Goal: Task Accomplishment & Management: Manage account settings

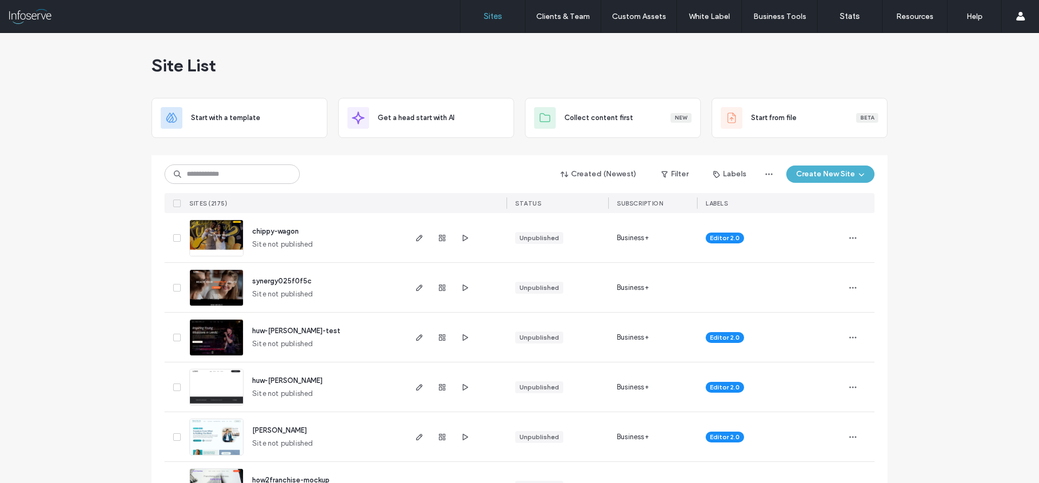
click at [334, 174] on div "Created (Newest) Filter Labels Create New Site" at bounding box center [519, 174] width 710 height 21
click at [246, 176] on input at bounding box center [231, 173] width 135 height 19
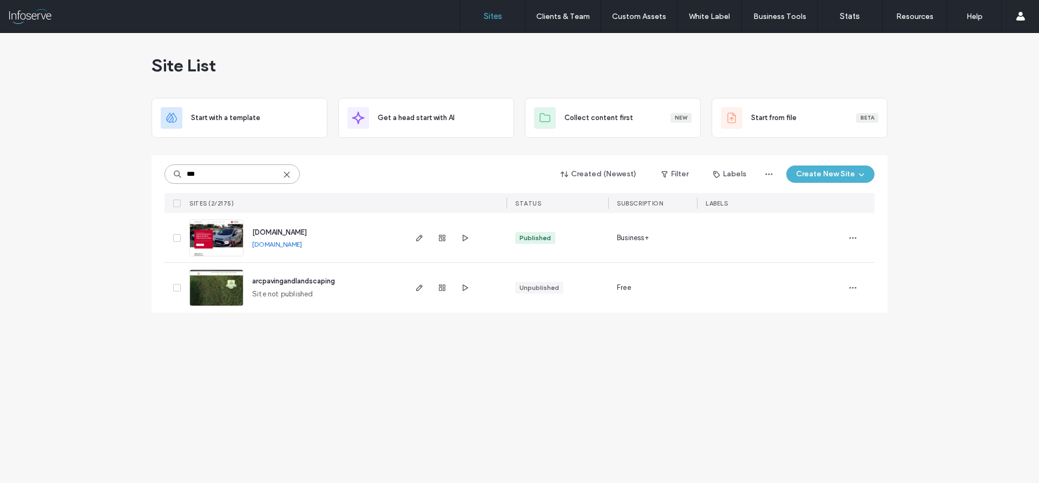
type input "***"
click at [286, 232] on span "[DOMAIN_NAME]" at bounding box center [279, 232] width 55 height 8
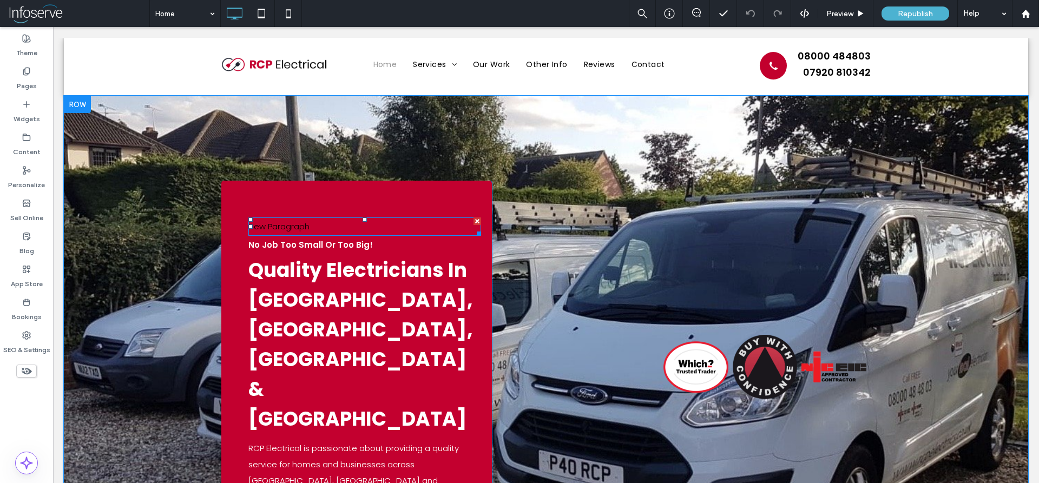
click at [476, 223] on div at bounding box center [477, 222] width 8 height 8
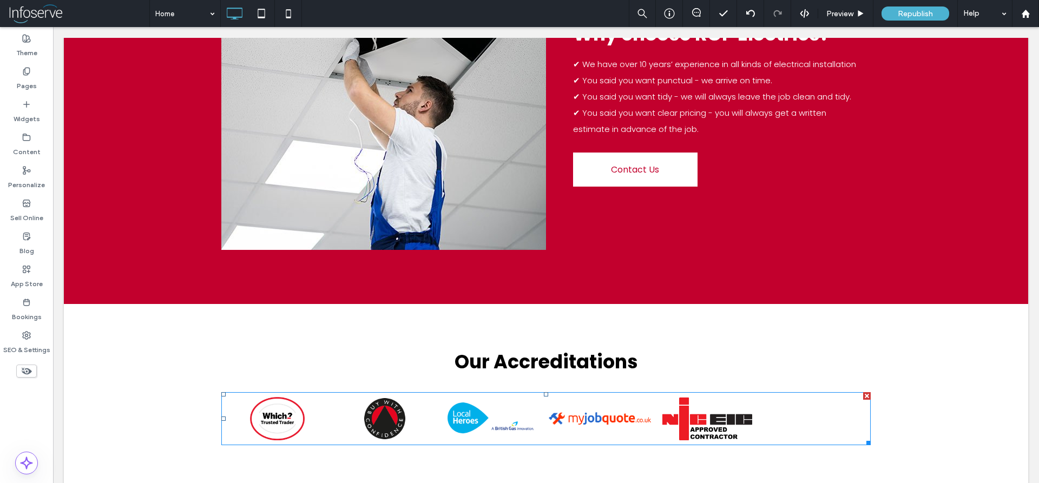
scroll to position [2670, 0]
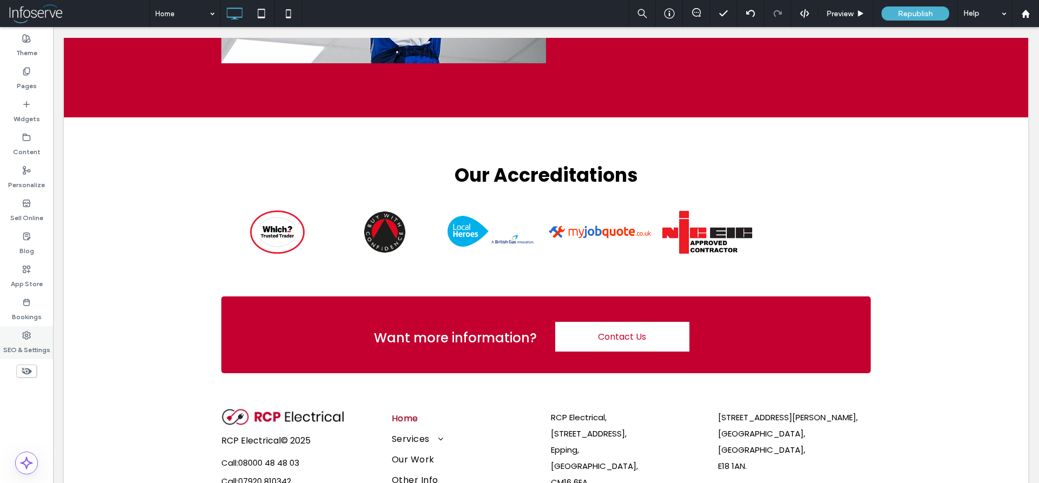
click at [44, 347] on label "SEO & Settings" at bounding box center [26, 347] width 47 height 15
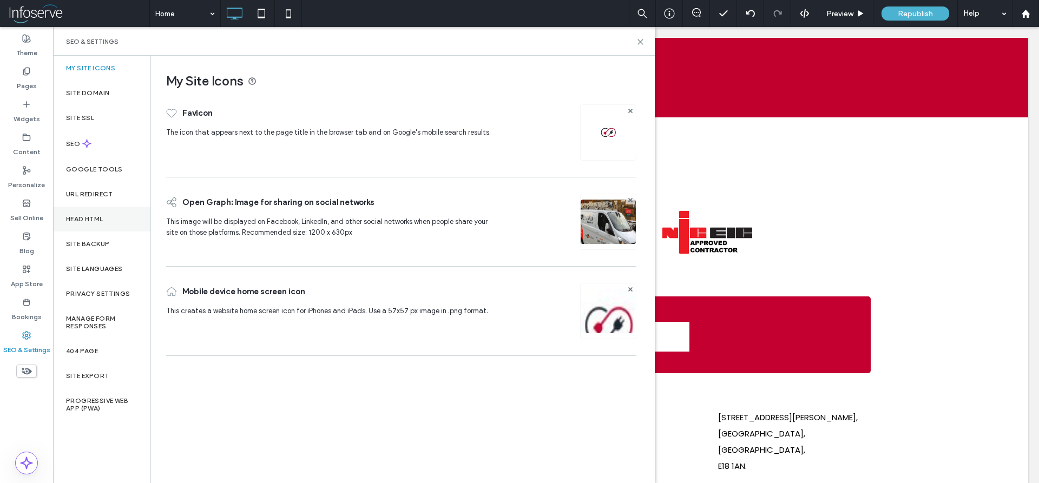
click at [110, 212] on div "Head HTML" at bounding box center [101, 219] width 97 height 25
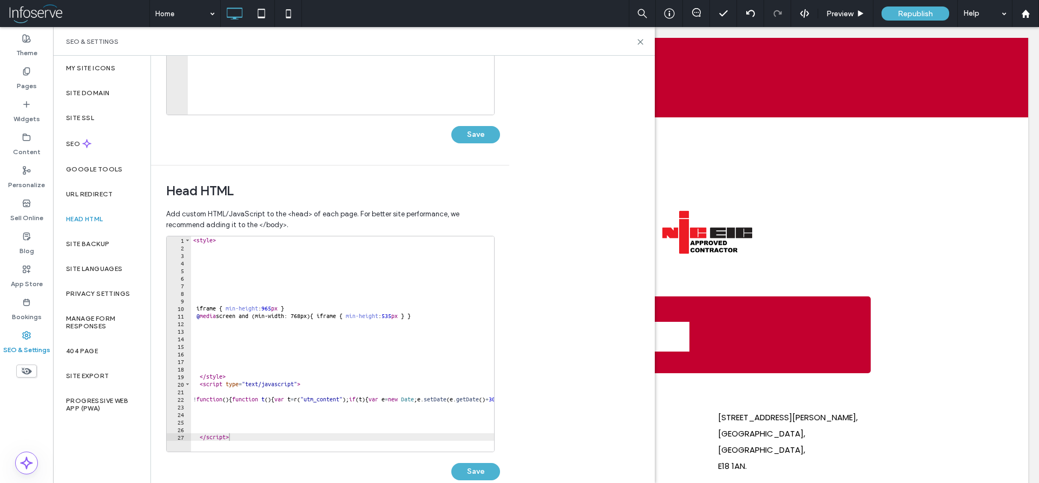
scroll to position [258, 0]
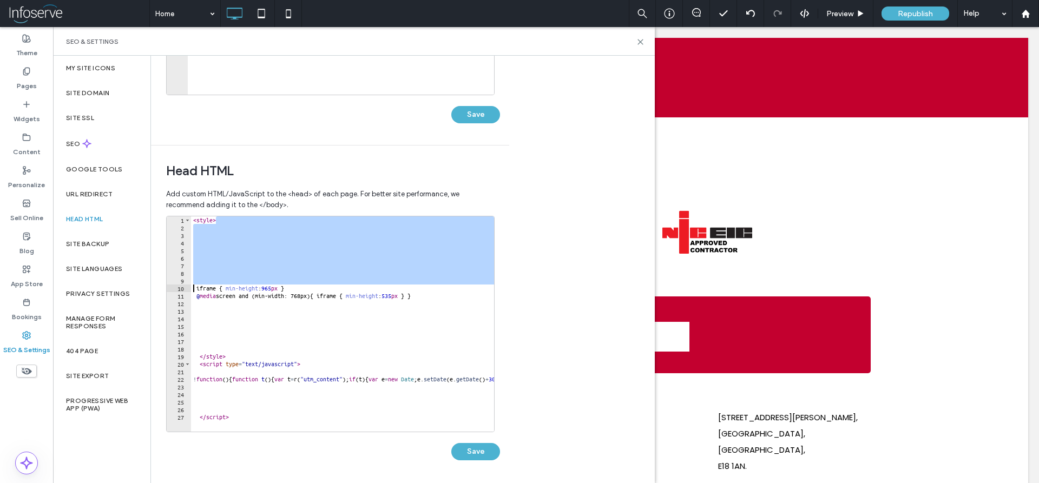
drag, startPoint x: 222, startPoint y: 220, endPoint x: 193, endPoint y: 292, distance: 77.5
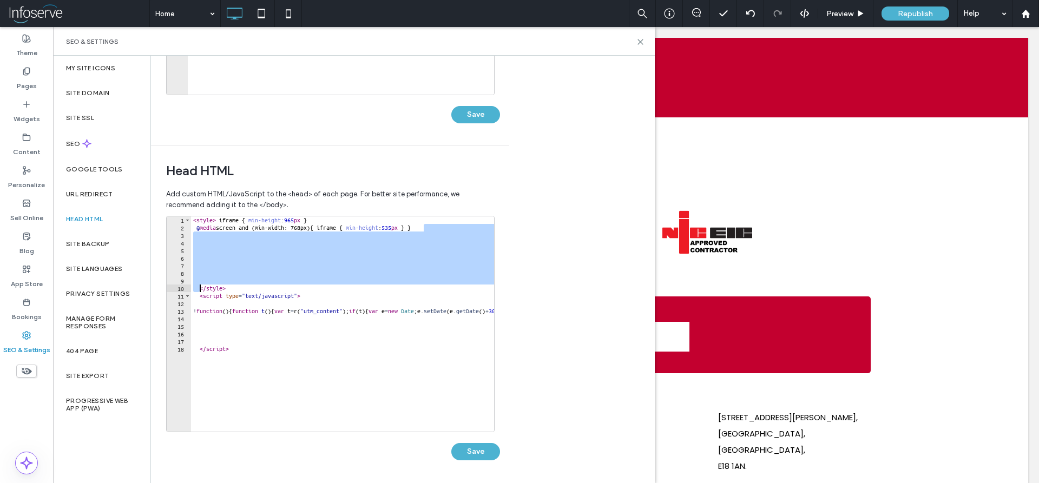
drag, startPoint x: 427, startPoint y: 227, endPoint x: 200, endPoint y: 289, distance: 235.6
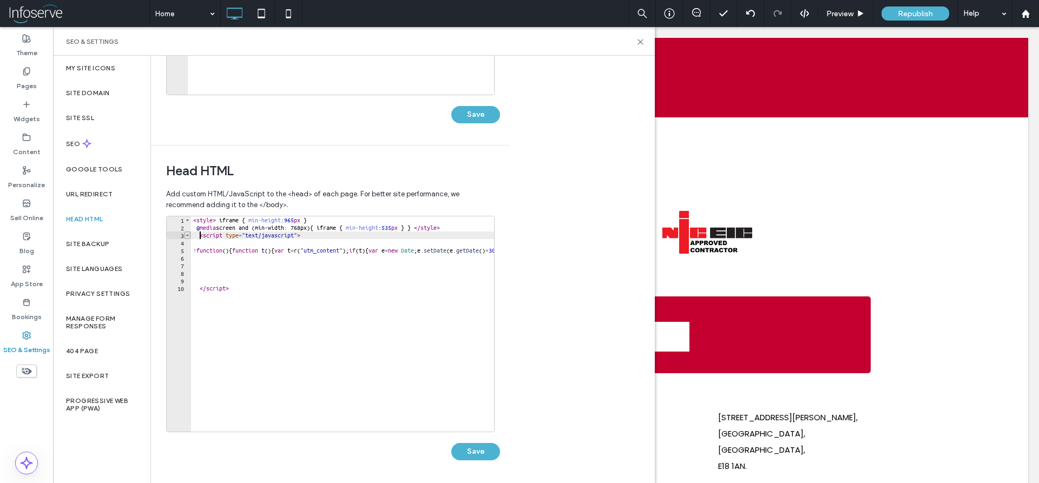
drag, startPoint x: 199, startPoint y: 236, endPoint x: 187, endPoint y: 236, distance: 11.9
click at [187, 236] on div "**********" at bounding box center [330, 324] width 328 height 216
type textarea "**********"
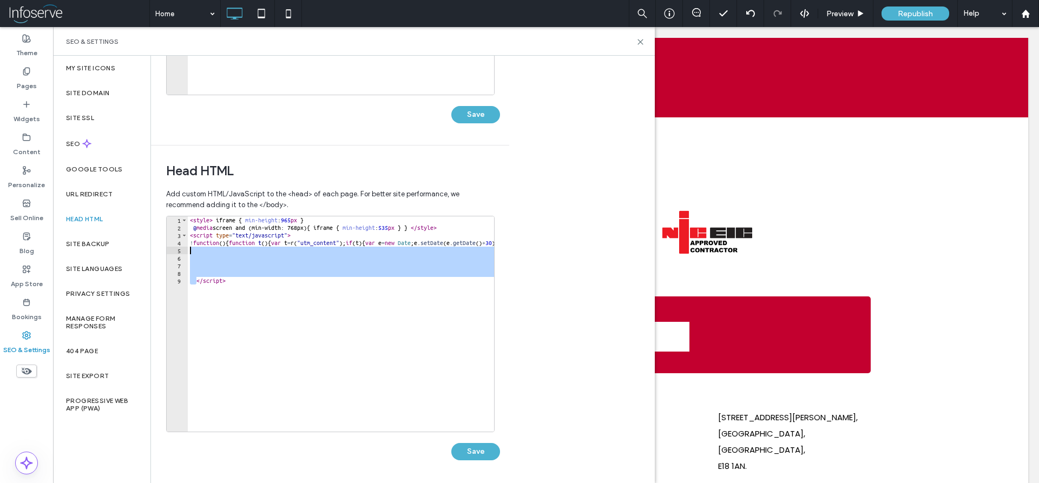
drag, startPoint x: 196, startPoint y: 280, endPoint x: 187, endPoint y: 250, distance: 31.8
click at [187, 250] on div "**********" at bounding box center [330, 324] width 328 height 216
type textarea "*********"
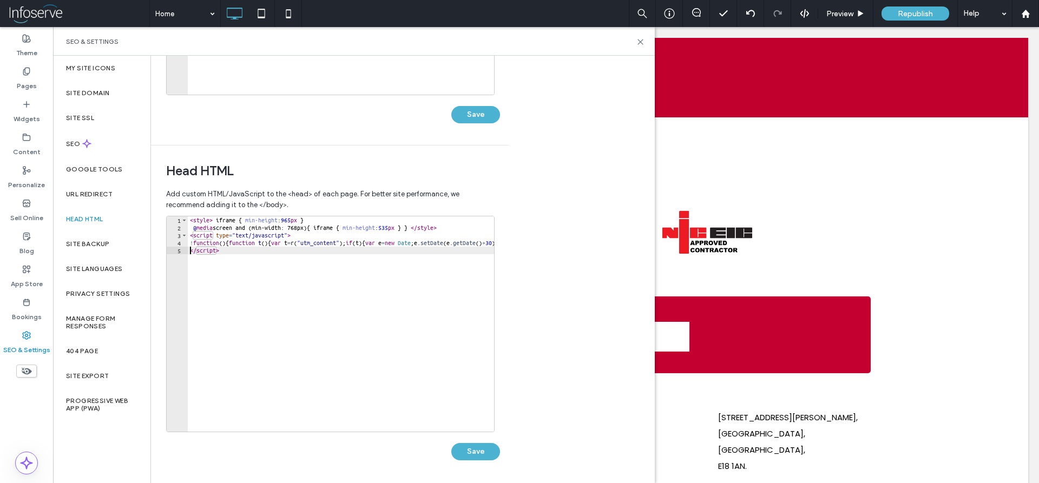
paste textarea "**********"
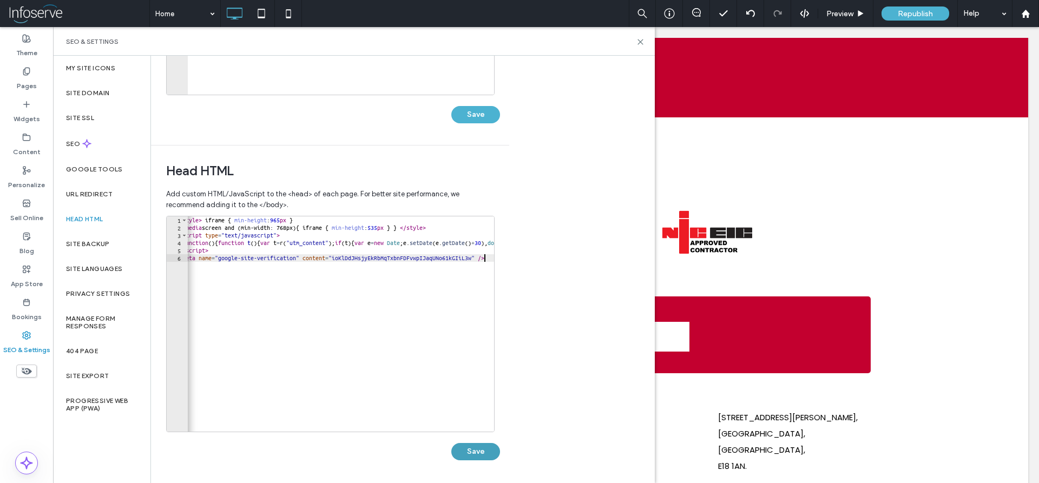
type textarea "**********"
click at [486, 456] on button "Save" at bounding box center [475, 451] width 49 height 17
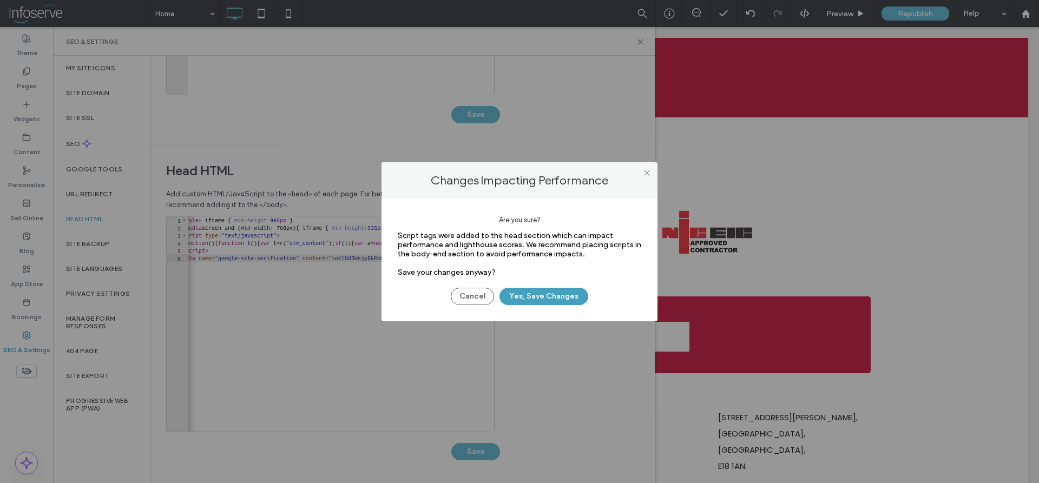
click at [551, 294] on button "Yes, Save Changes" at bounding box center [543, 296] width 89 height 17
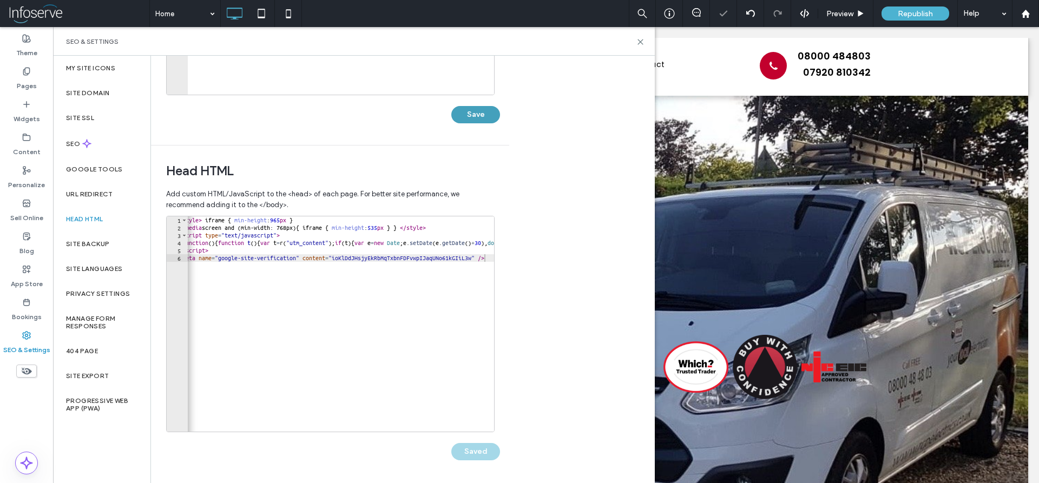
scroll to position [0, 0]
click at [479, 112] on button "Save" at bounding box center [475, 114] width 49 height 17
click at [643, 42] on icon at bounding box center [640, 42] width 8 height 8
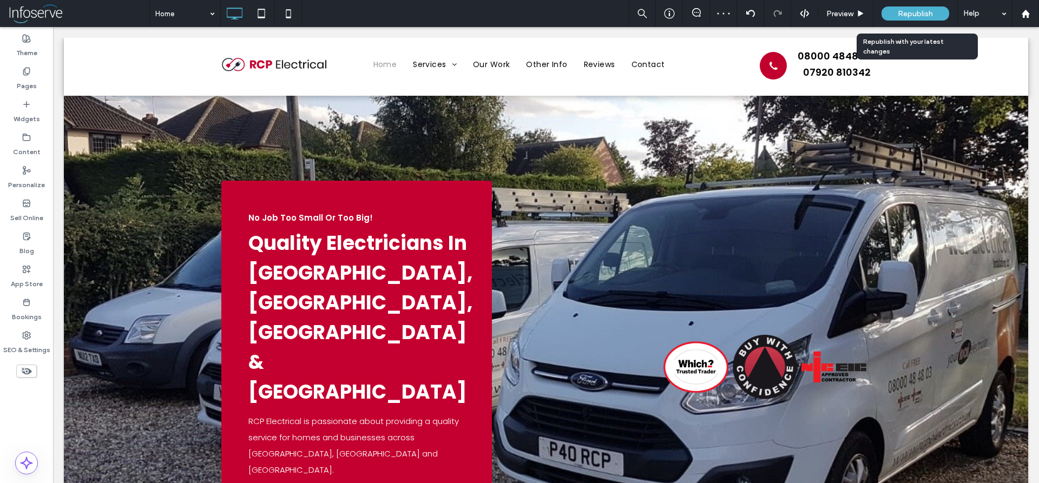
click at [910, 14] on span "Republish" at bounding box center [915, 13] width 35 height 9
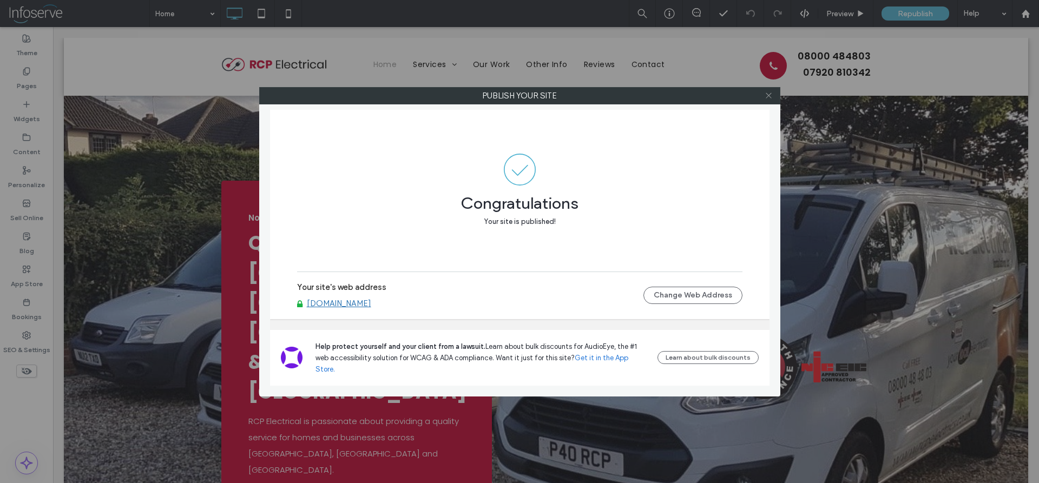
click at [771, 97] on use at bounding box center [768, 95] width 5 height 5
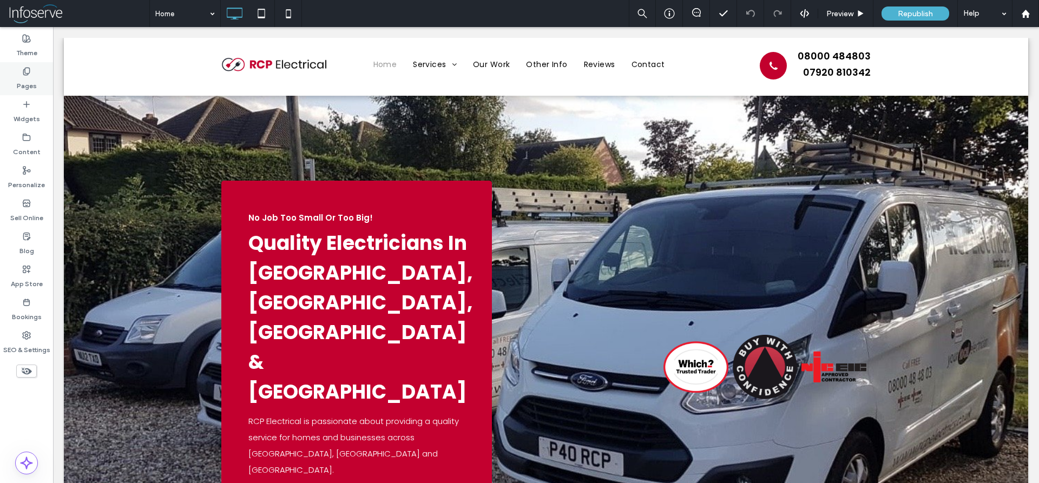
click at [33, 88] on label "Pages" at bounding box center [27, 83] width 20 height 15
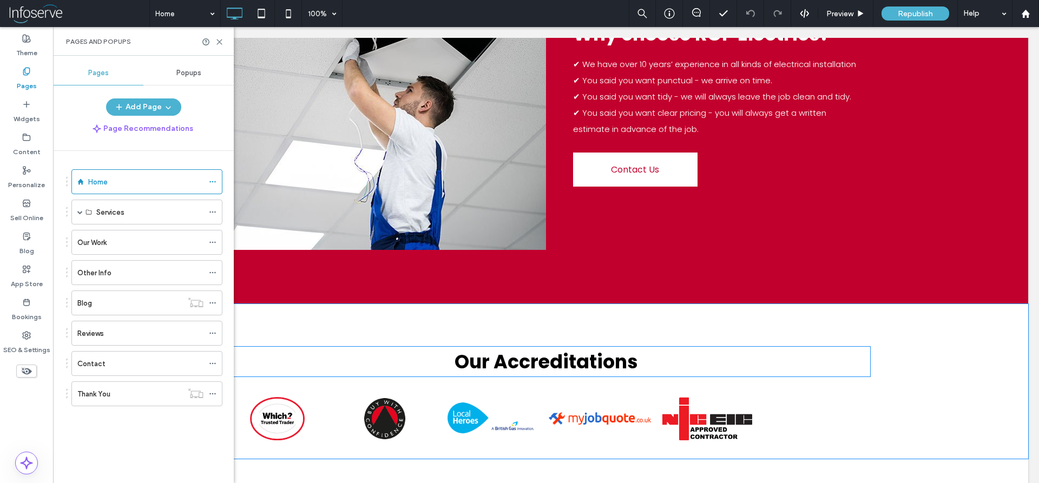
scroll to position [2670, 0]
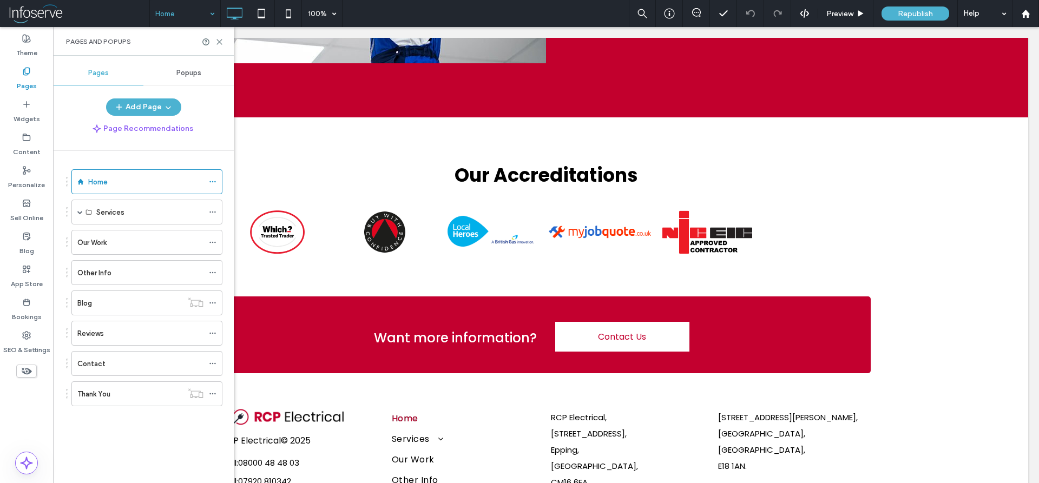
click at [175, 12] on input at bounding box center [182, 13] width 54 height 27
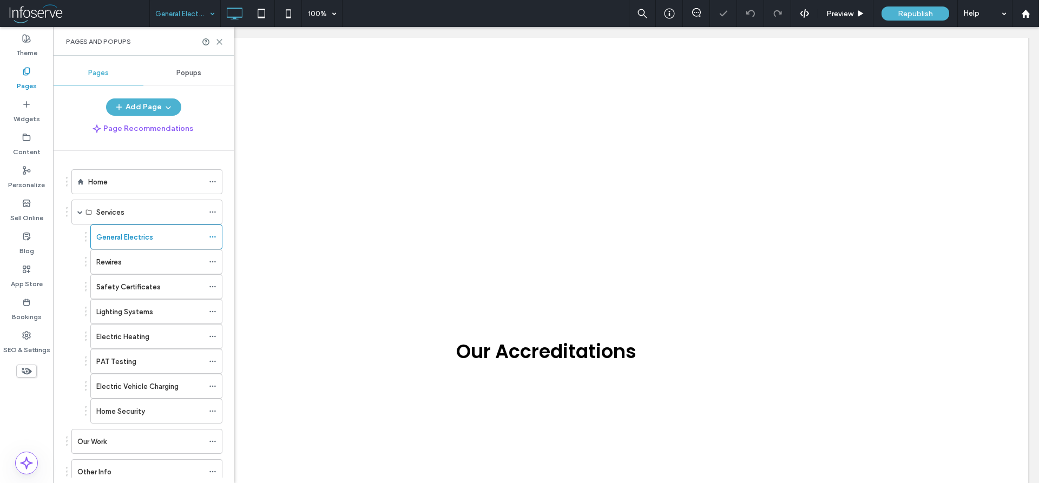
scroll to position [1344, 0]
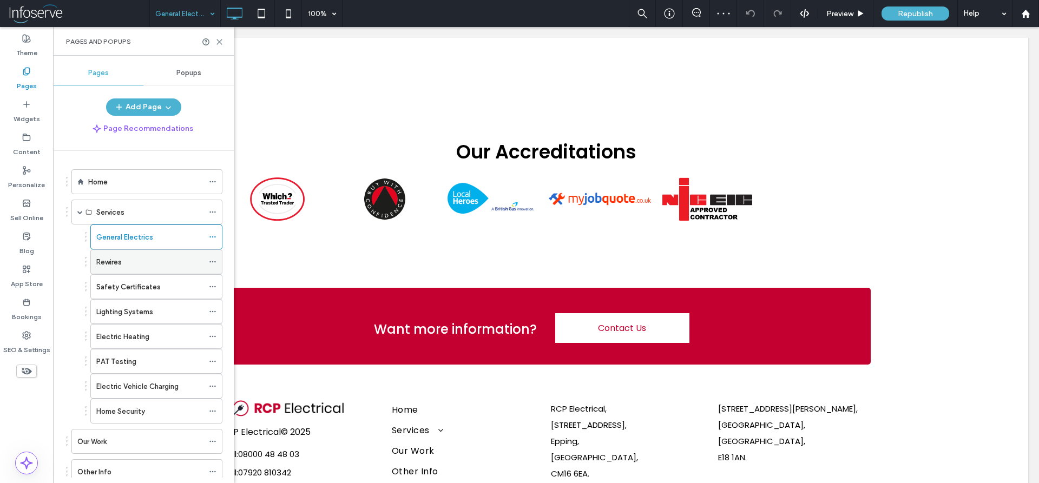
click at [137, 265] on div "Rewires" at bounding box center [149, 261] width 107 height 11
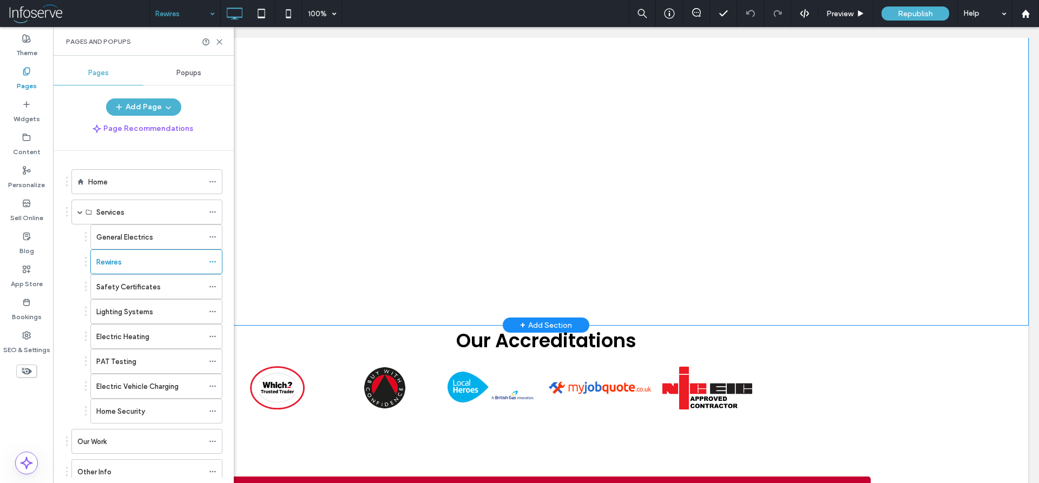
scroll to position [1797, 0]
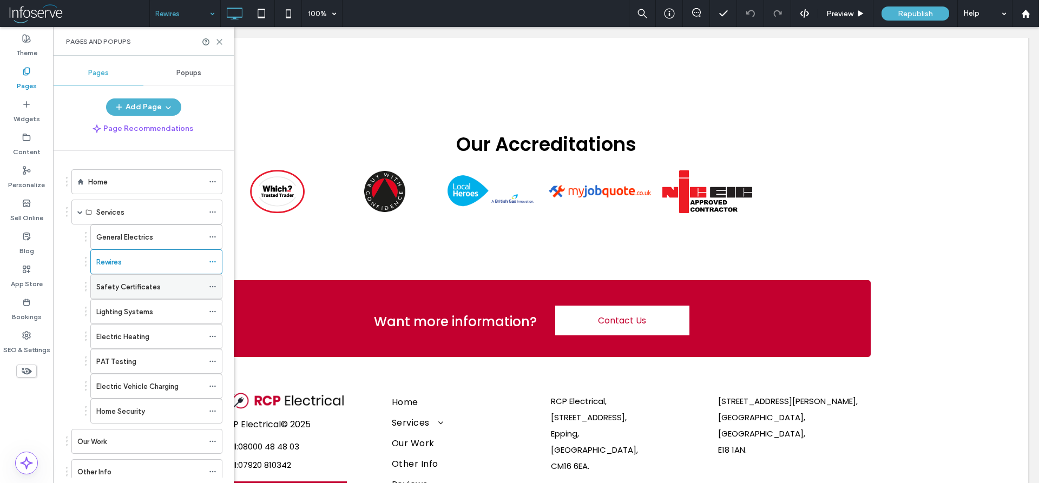
click at [153, 284] on label "Safety Certificates" at bounding box center [128, 287] width 64 height 19
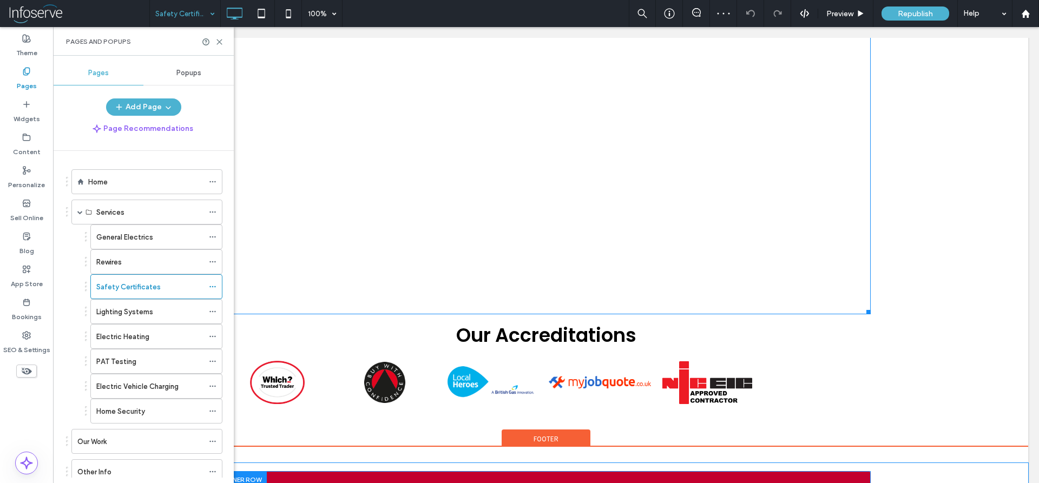
scroll to position [2072, 0]
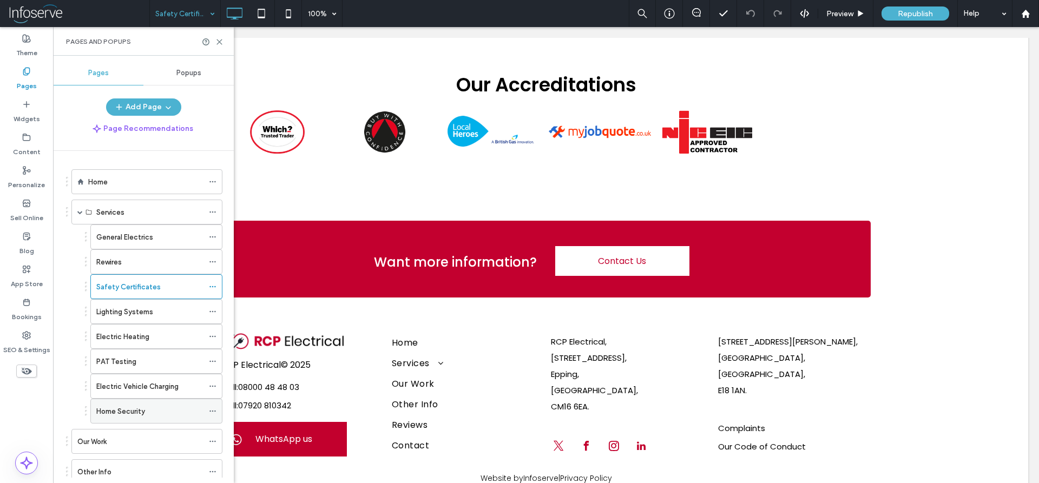
click at [146, 407] on div "Home Security" at bounding box center [149, 411] width 107 height 11
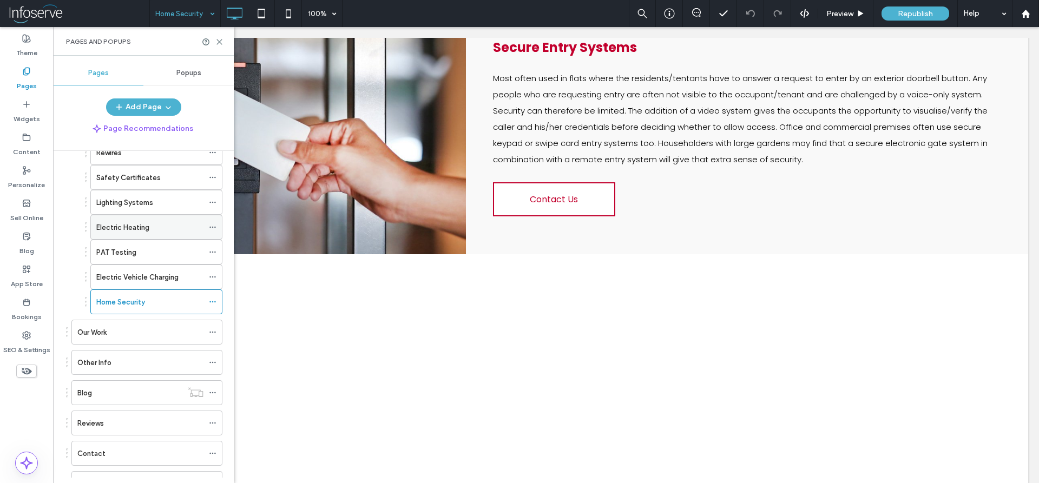
scroll to position [155, 0]
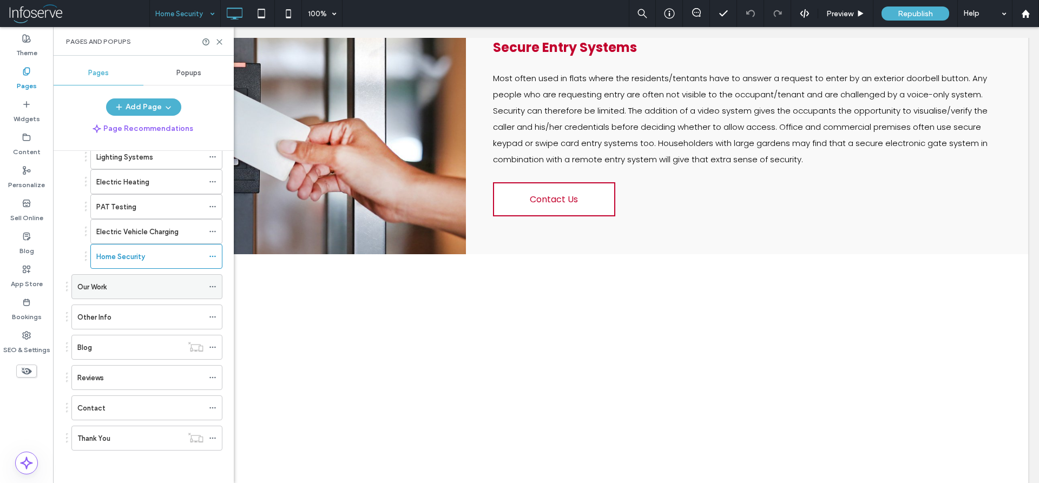
click at [165, 291] on div "Our Work" at bounding box center [140, 286] width 126 height 11
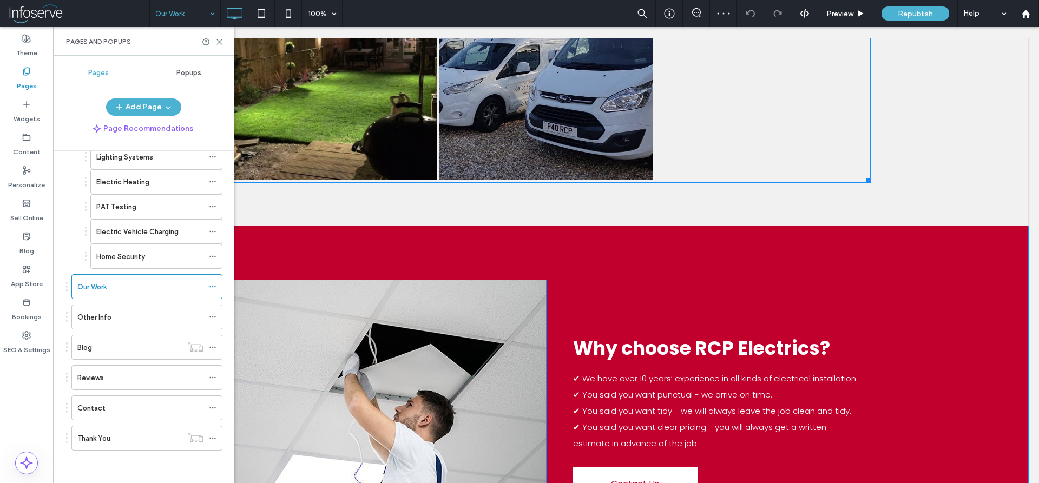
scroll to position [1049, 0]
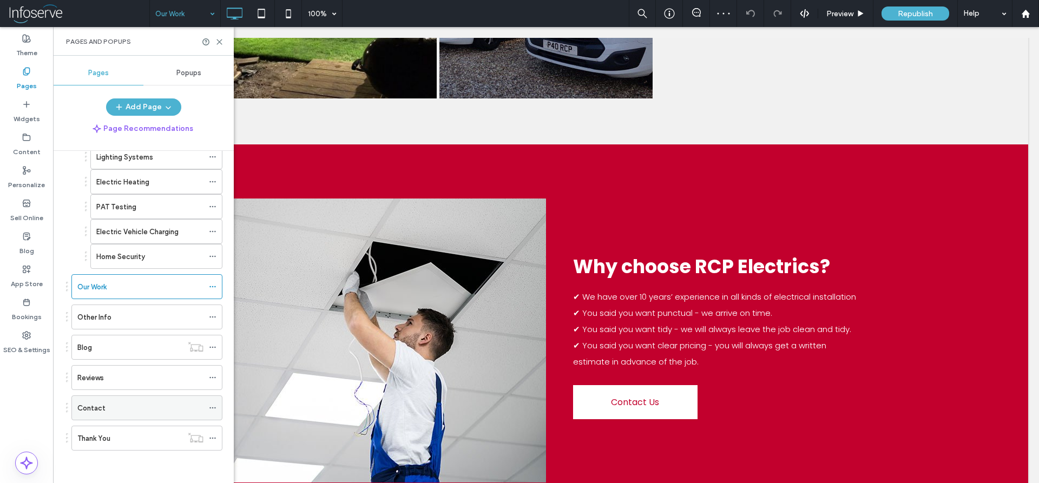
click at [140, 407] on div "Contact" at bounding box center [140, 408] width 126 height 11
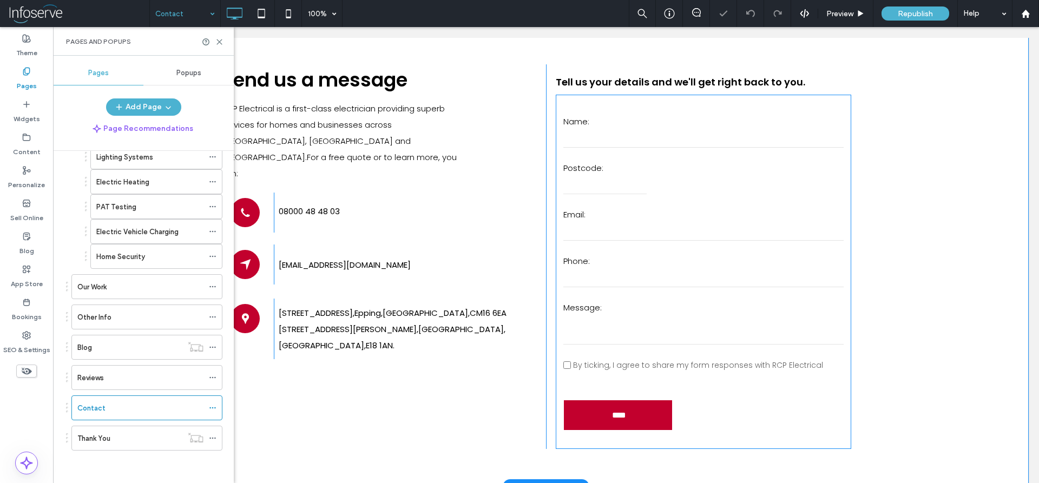
scroll to position [221, 0]
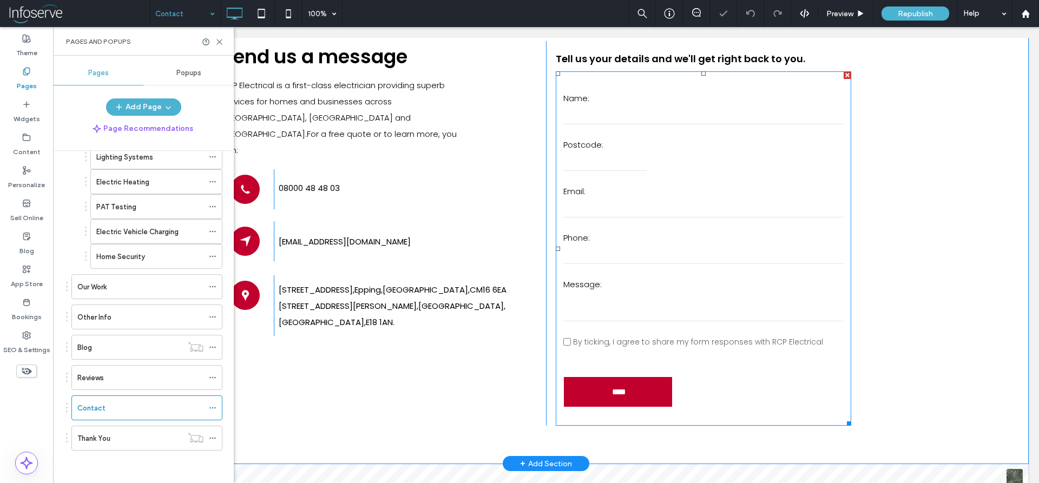
click at [676, 176] on form "Name: Postcode: Email: Phone: Message: Opt-In By ticking, I agree to share my f…" at bounding box center [703, 248] width 295 height 354
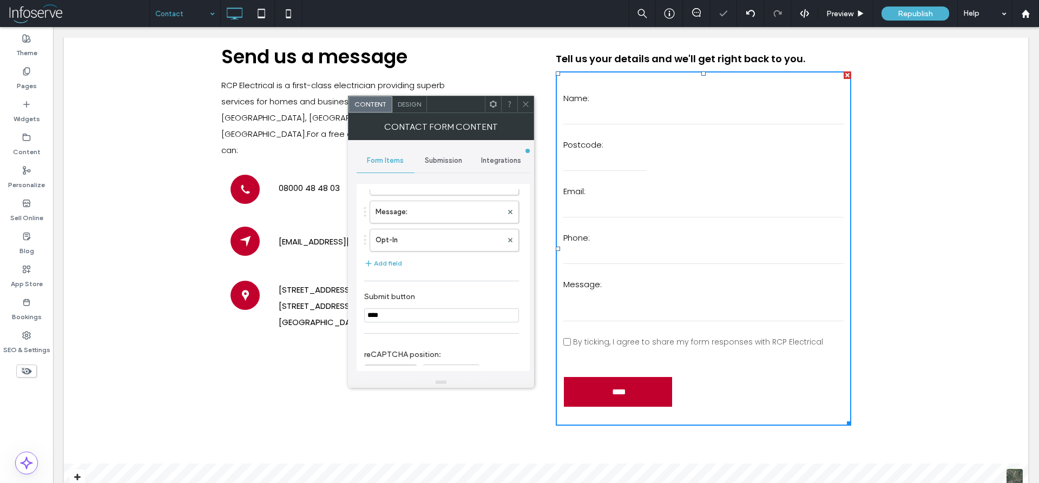
scroll to position [275, 0]
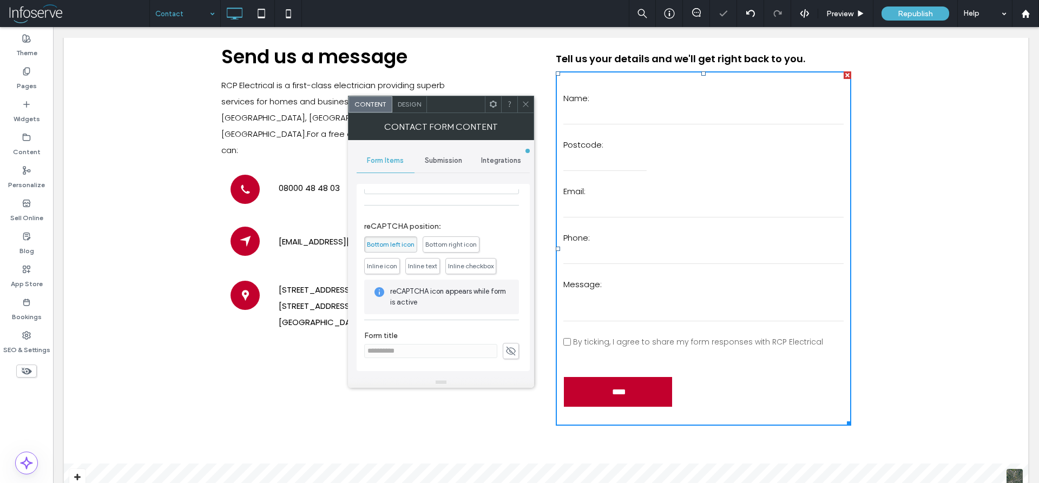
click at [442, 159] on span "Submission" at bounding box center [443, 160] width 37 height 9
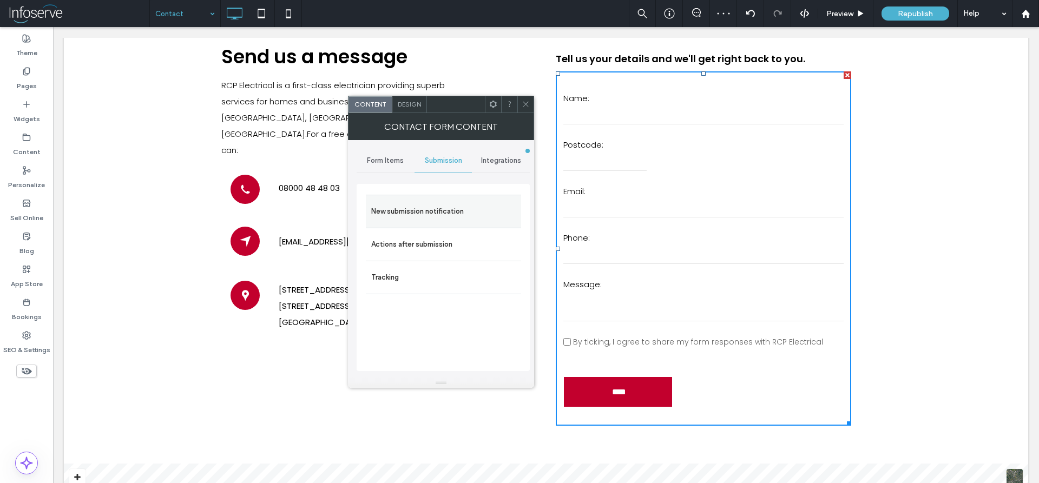
click at [420, 215] on label "New submission notification" at bounding box center [443, 212] width 144 height 22
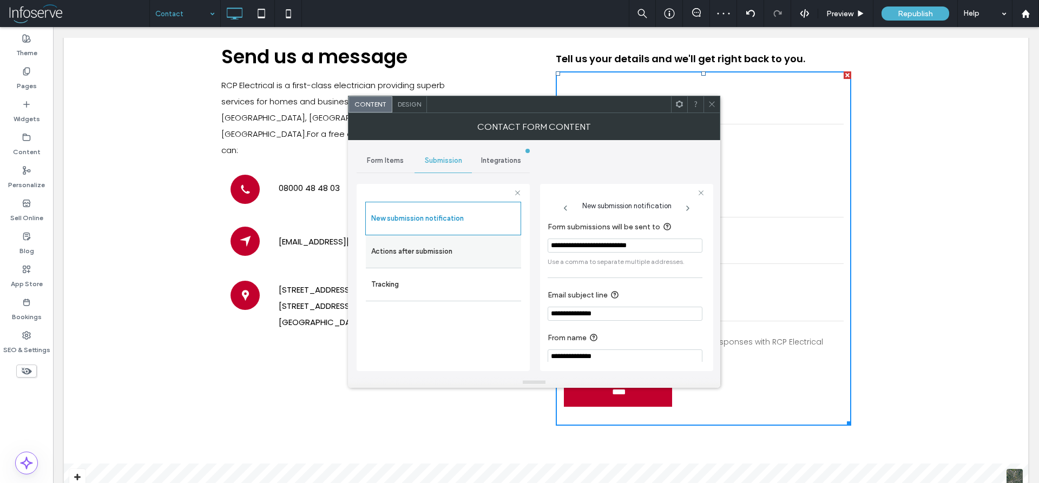
click at [419, 258] on label "Actions after submission" at bounding box center [443, 252] width 144 height 22
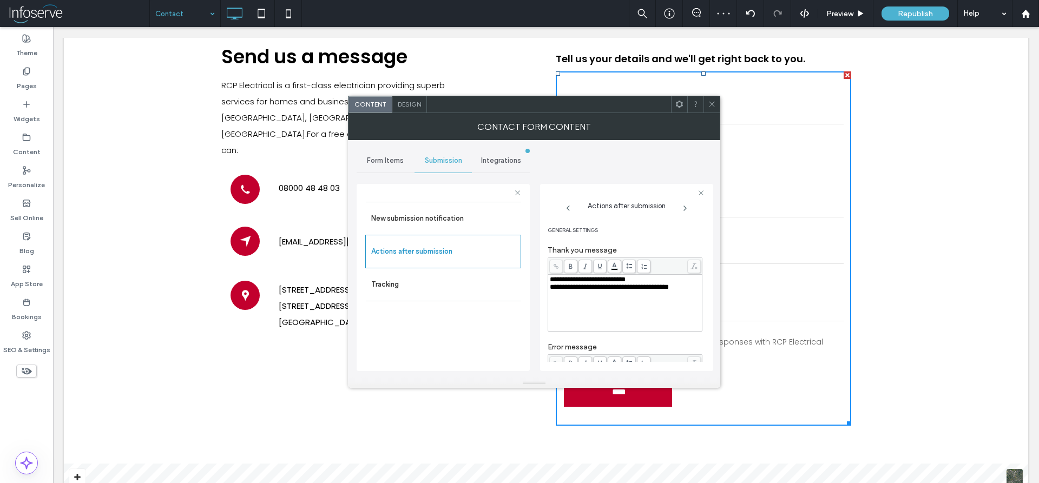
scroll to position [200, 0]
click at [713, 108] on icon at bounding box center [712, 104] width 8 height 8
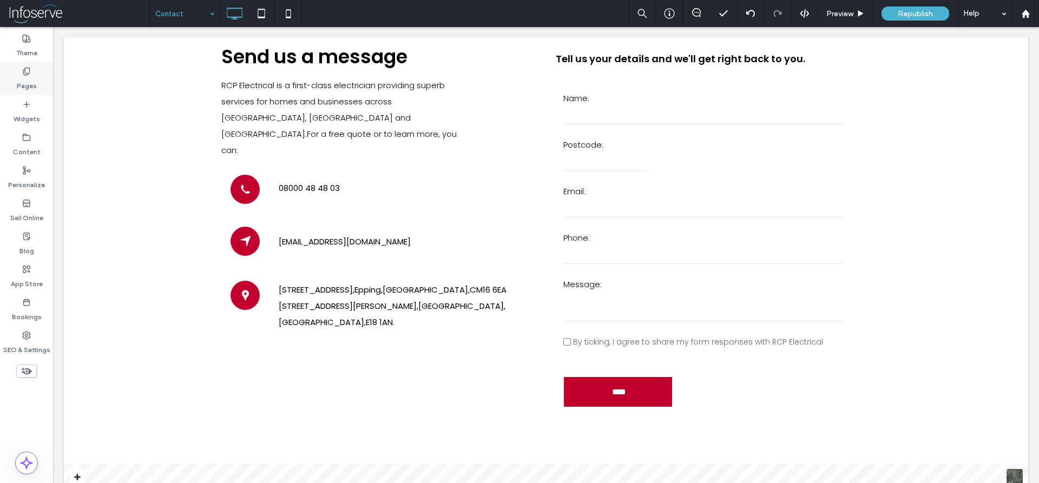
click at [15, 90] on div "Pages" at bounding box center [26, 78] width 53 height 33
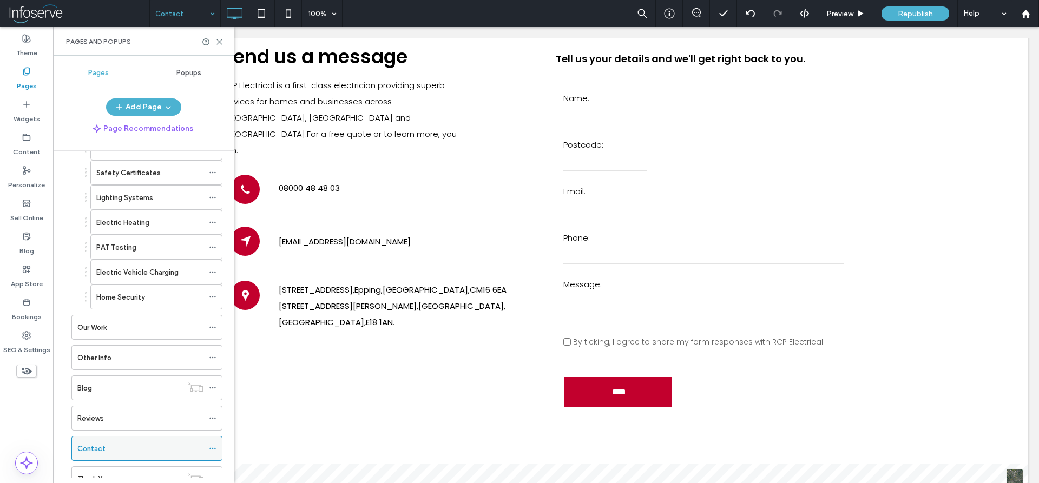
scroll to position [155, 0]
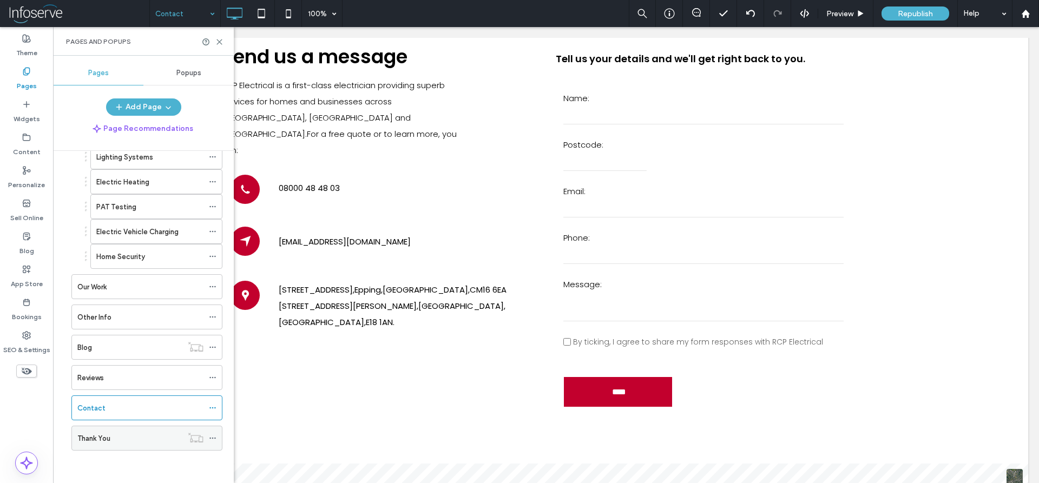
click at [136, 433] on div "Thank You" at bounding box center [129, 438] width 105 height 11
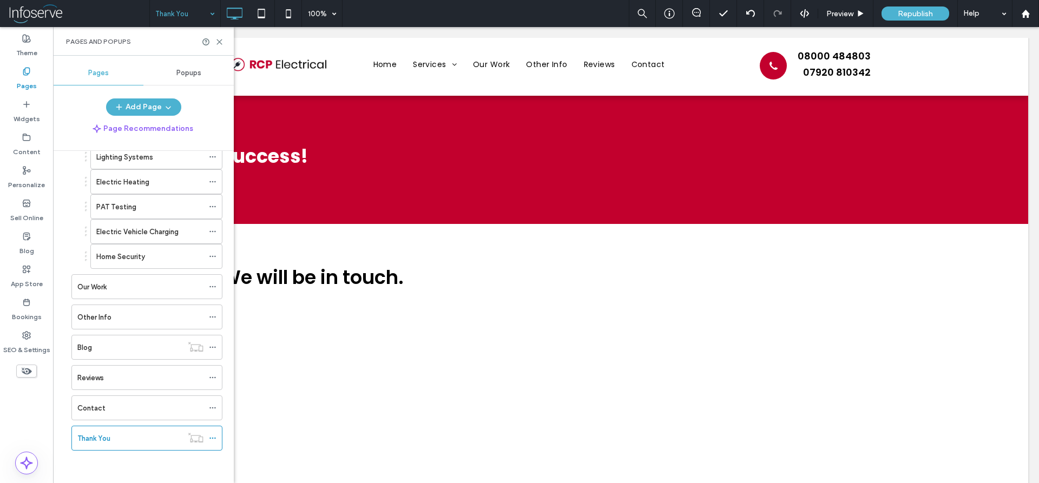
scroll to position [0, 0]
click at [220, 43] on icon at bounding box center [219, 42] width 8 height 8
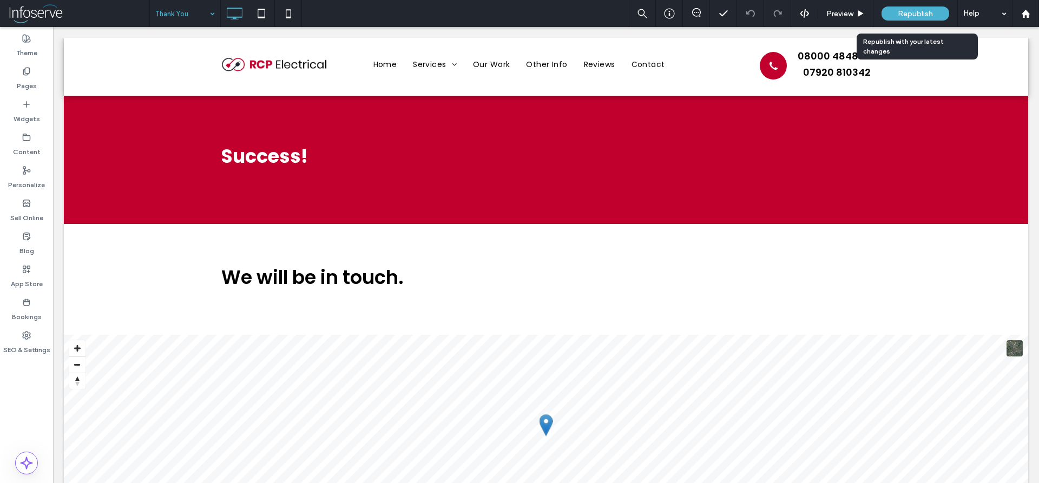
click at [919, 9] on div "Republish" at bounding box center [915, 13] width 68 height 14
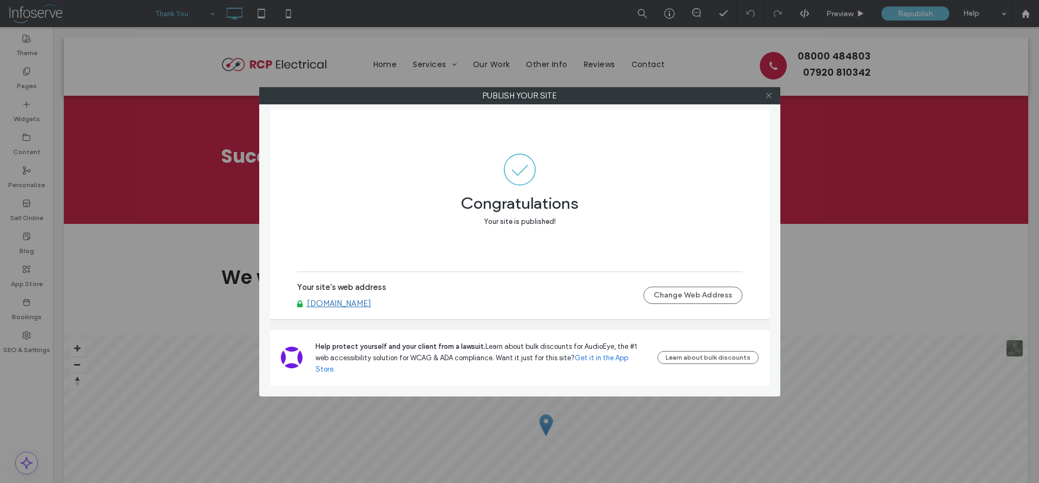
click at [767, 91] on icon at bounding box center [769, 95] width 8 height 8
